Goal: Task Accomplishment & Management: Use online tool/utility

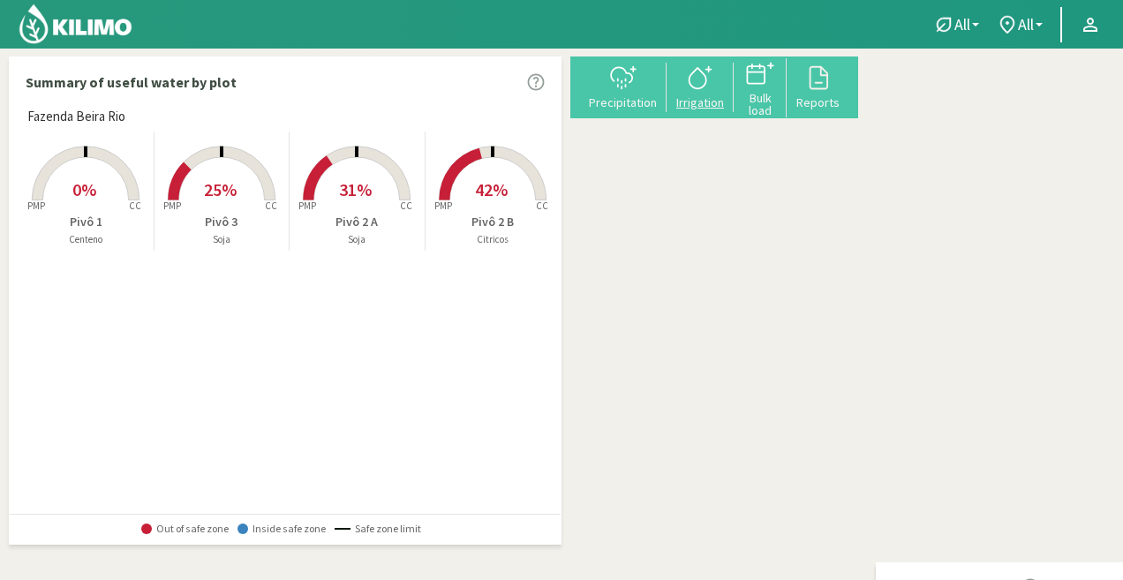
click at [728, 103] on div "Irrigation" at bounding box center [700, 102] width 56 height 12
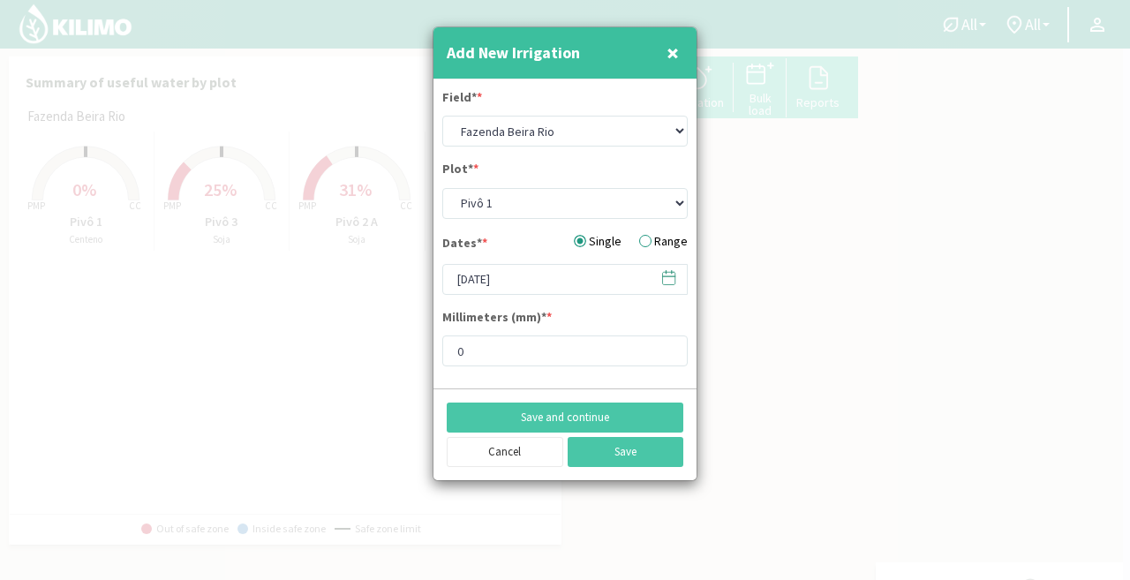
click at [680, 48] on button "×" at bounding box center [672, 52] width 21 height 35
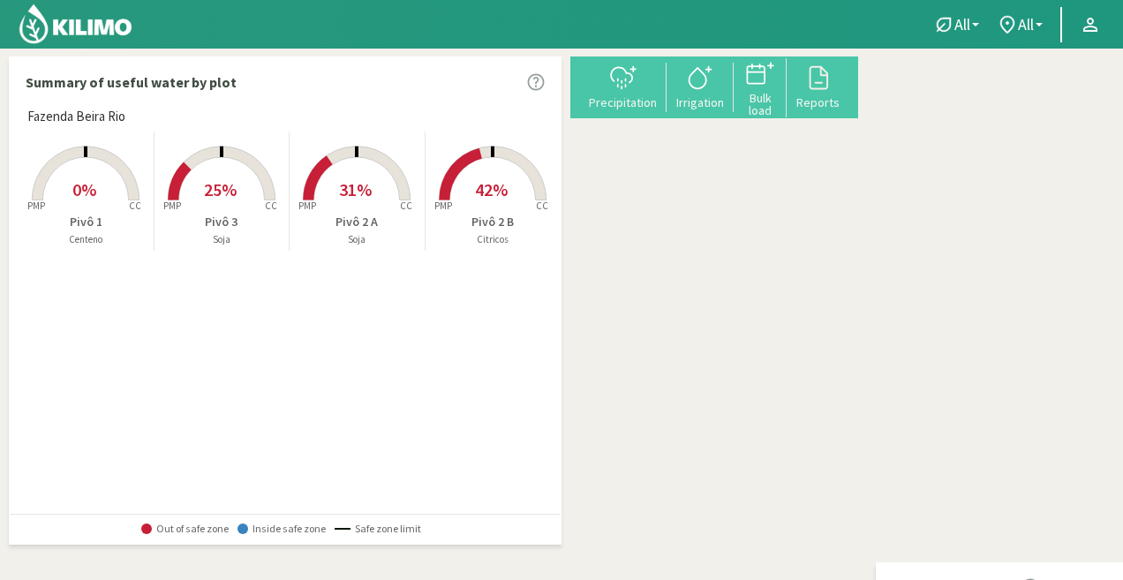
click at [497, 212] on rect at bounding box center [492, 201] width 141 height 141
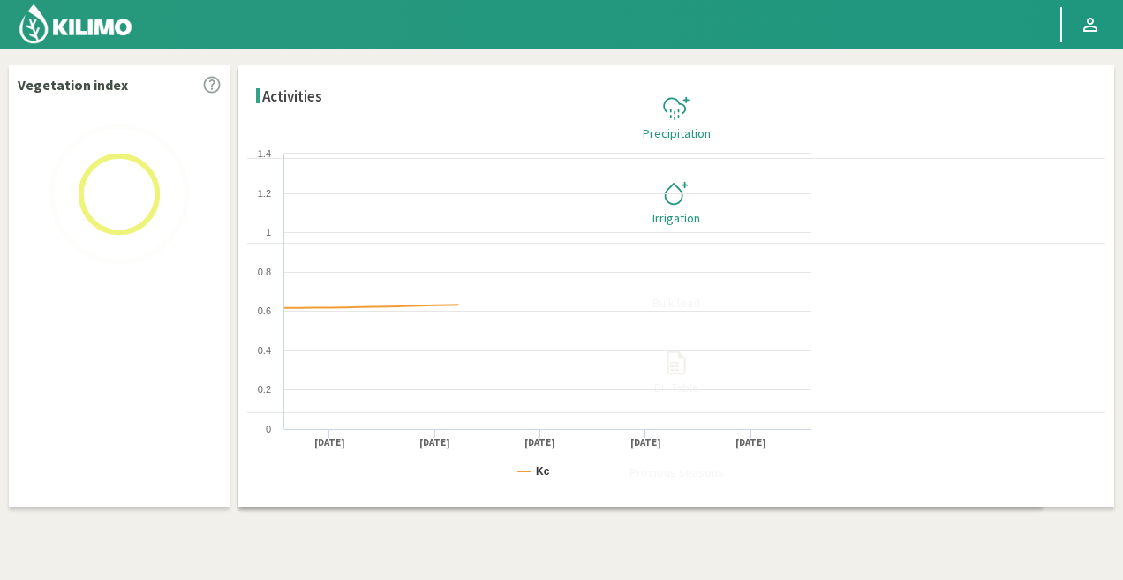
select select "2: Object"
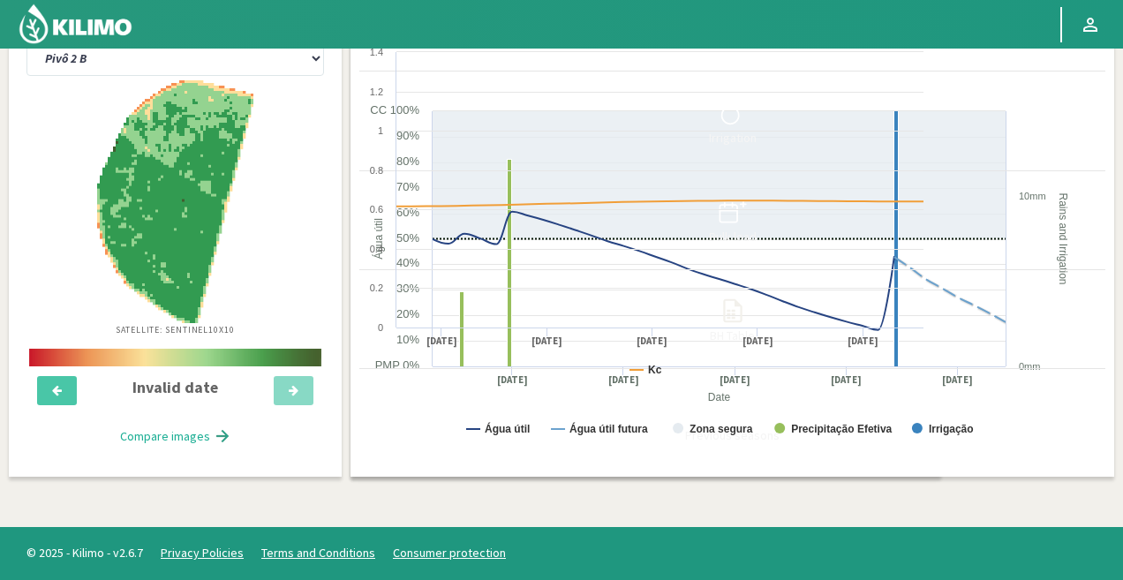
scroll to position [364, 0]
